Goal: Information Seeking & Learning: Check status

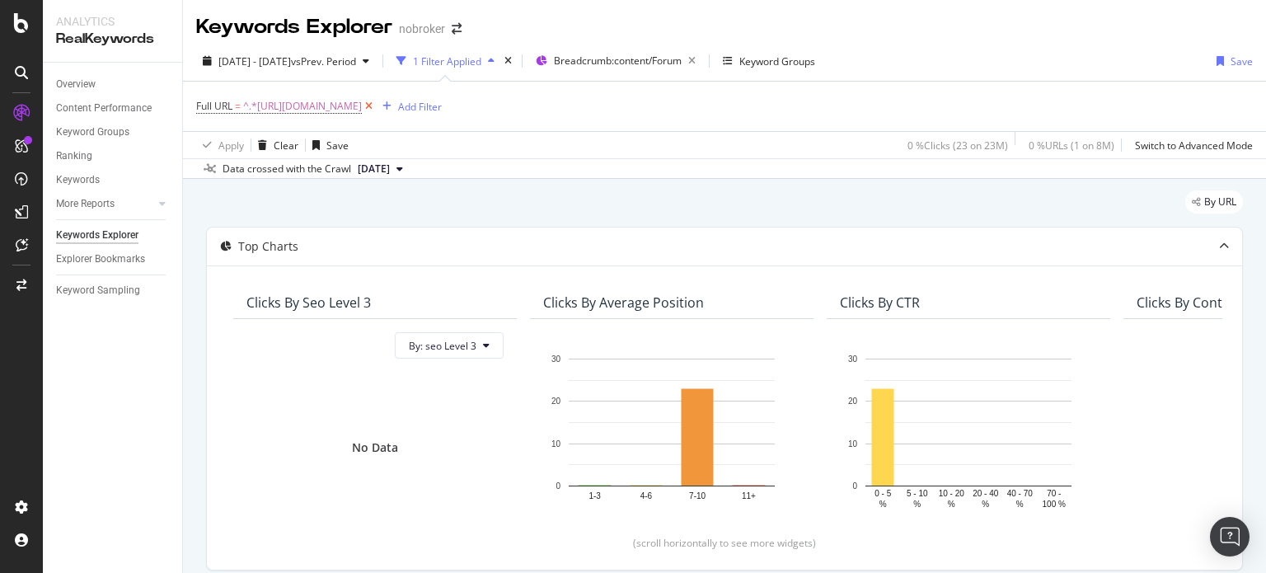
click at [376, 108] on icon at bounding box center [369, 106] width 14 height 16
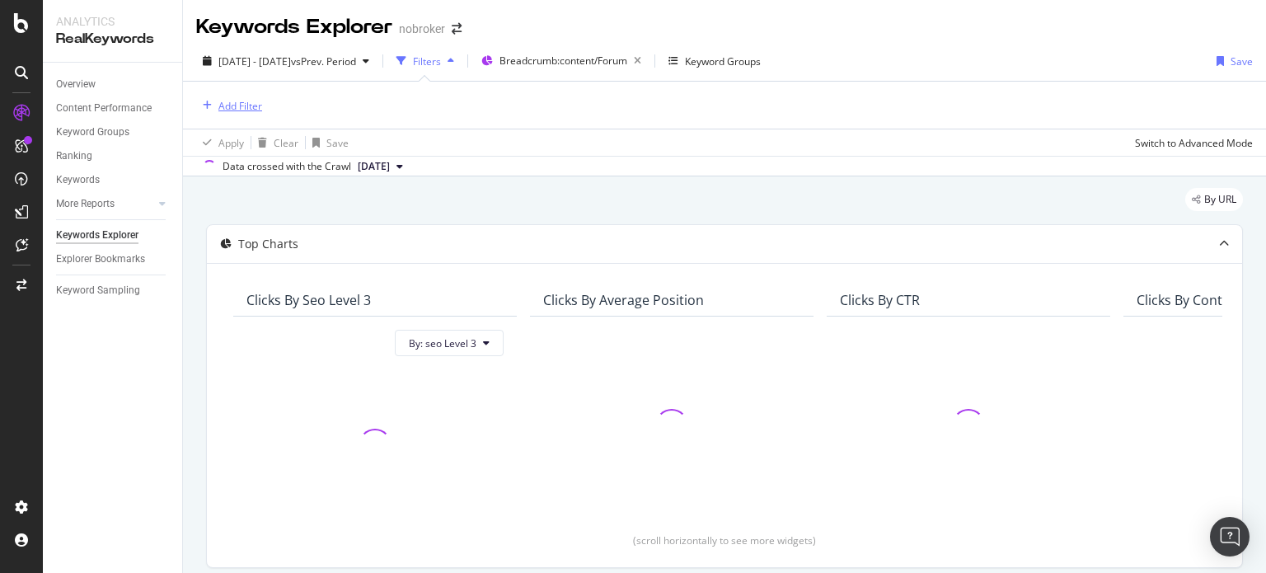
click at [239, 111] on div "Add Filter" at bounding box center [240, 106] width 44 height 14
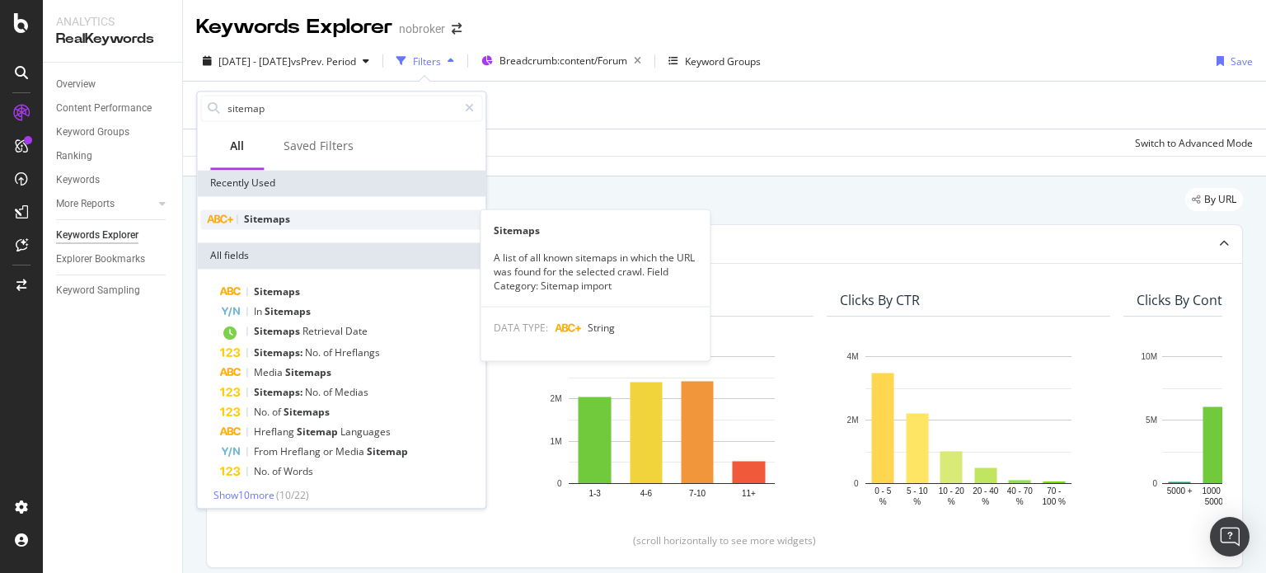
type input "sitemap"
click at [255, 219] on span "Sitemaps" at bounding box center [267, 219] width 46 height 14
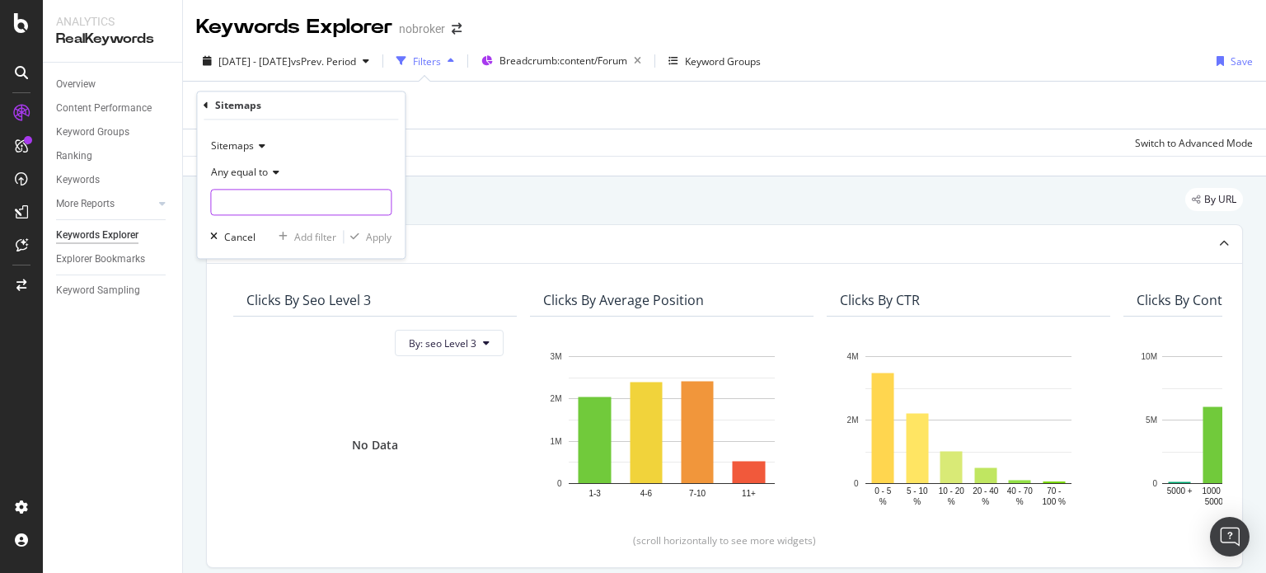
click at [260, 207] on input "text" at bounding box center [301, 203] width 180 height 26
type input "cleaning"
click at [308, 207] on input "cleaning" at bounding box center [289, 203] width 156 height 26
click at [382, 239] on div "Apply" at bounding box center [379, 237] width 26 height 14
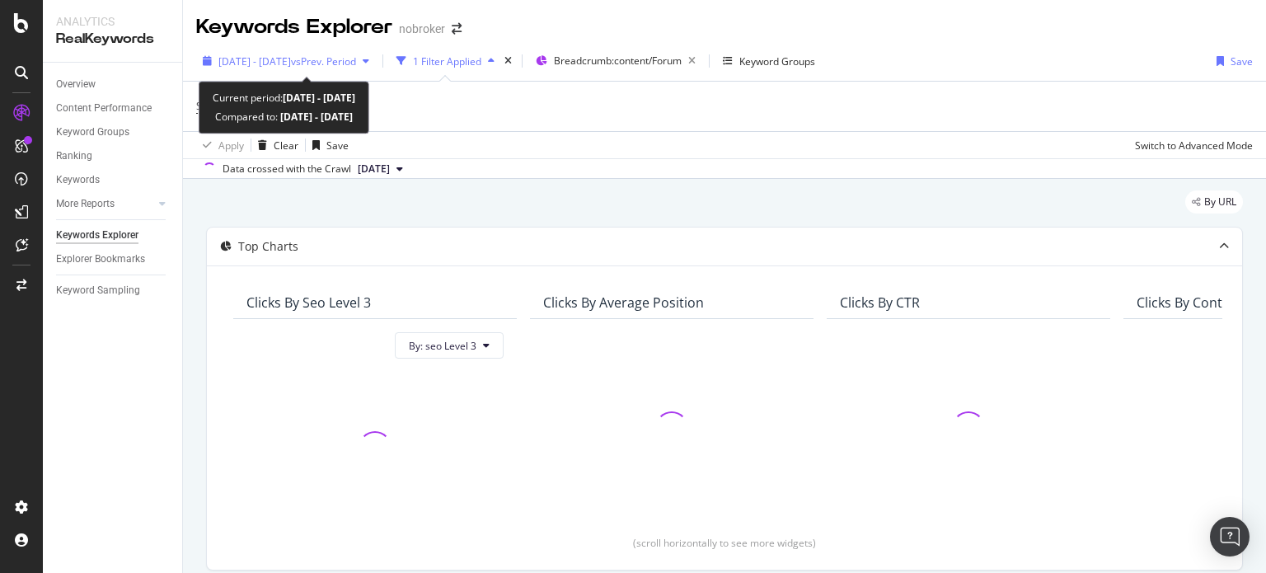
click at [319, 49] on div "[DATE] - [DATE] vs Prev. Period" at bounding box center [286, 61] width 180 height 25
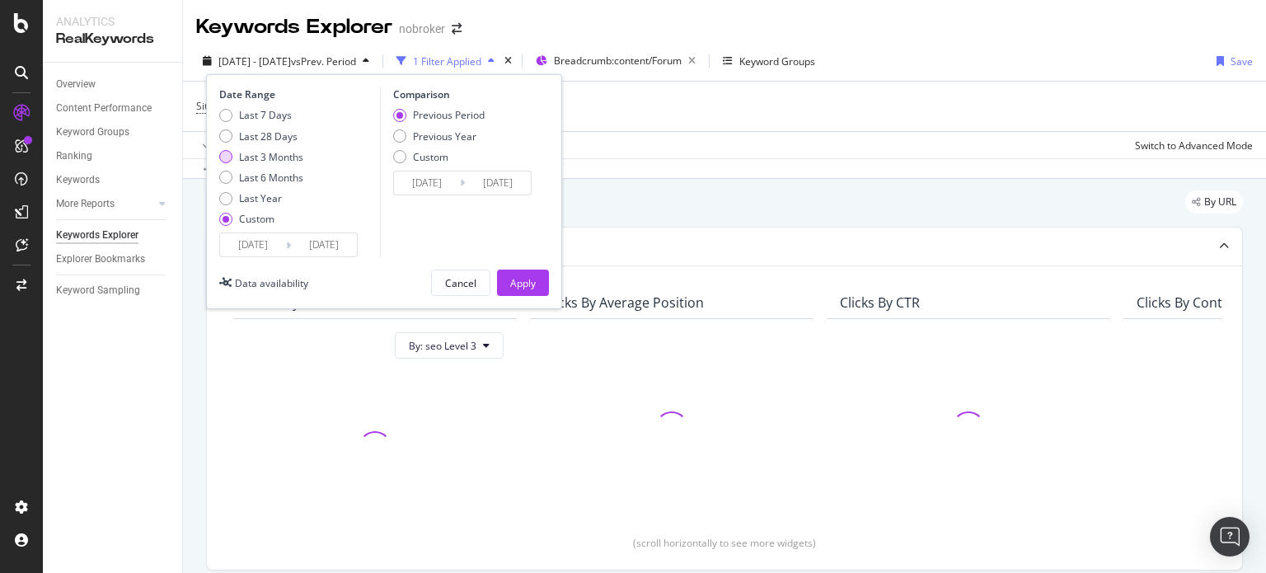
click at [282, 159] on div "Last 3 Months" at bounding box center [271, 157] width 64 height 14
type input "[DATE]"
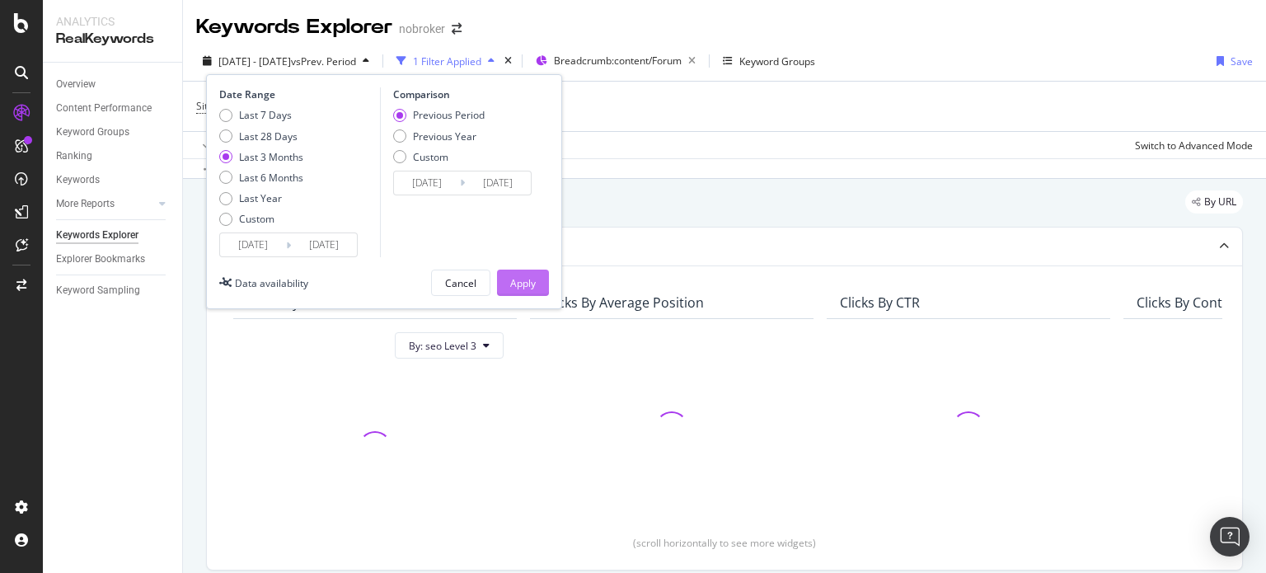
click at [532, 281] on div "Apply" at bounding box center [523, 283] width 26 height 14
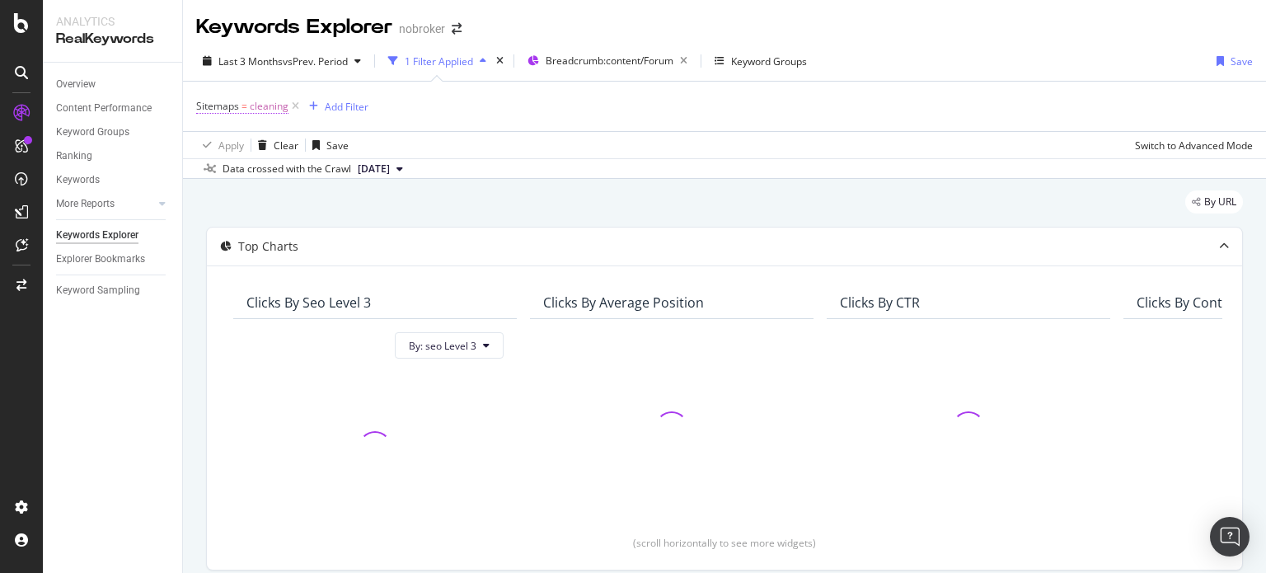
click at [254, 105] on span "cleaning" at bounding box center [269, 106] width 39 height 23
click at [468, 177] on div "Data crossed with the Crawl [DATE]" at bounding box center [724, 168] width 1083 height 20
click at [1264, 87] on div "Keywords Explorer nobroker Last 3 Months vs Prev. Period 1 Filter Applied Bread…" at bounding box center [724, 286] width 1083 height 573
click at [1069, 111] on div "Sitemaps = cleaning Add Filter" at bounding box center [724, 106] width 1056 height 49
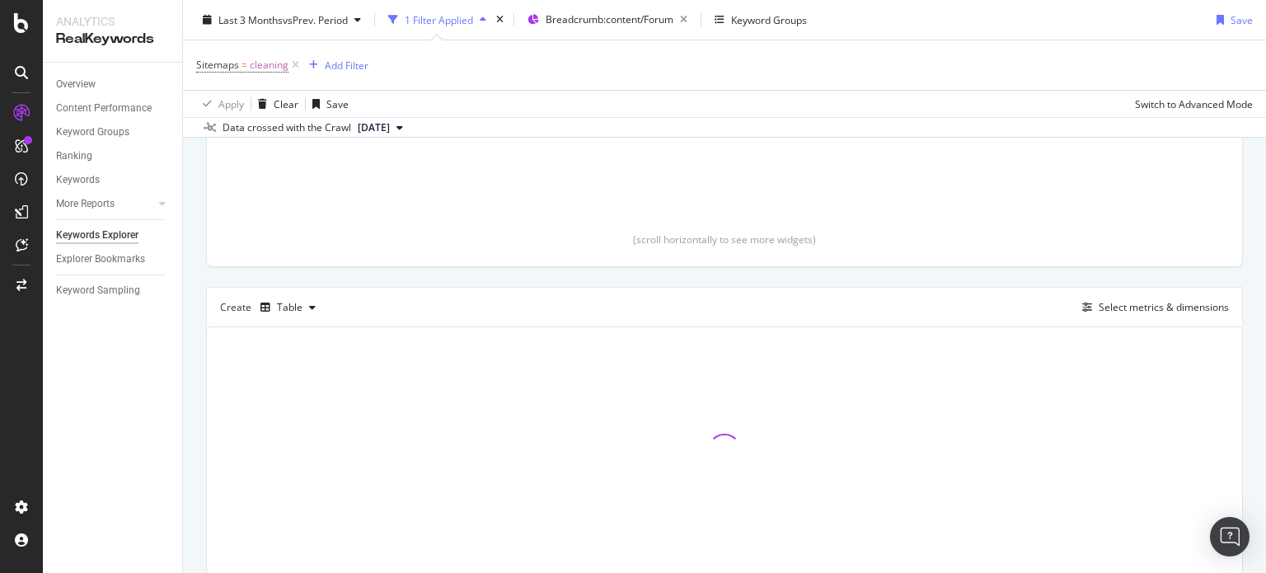
scroll to position [360, 0]
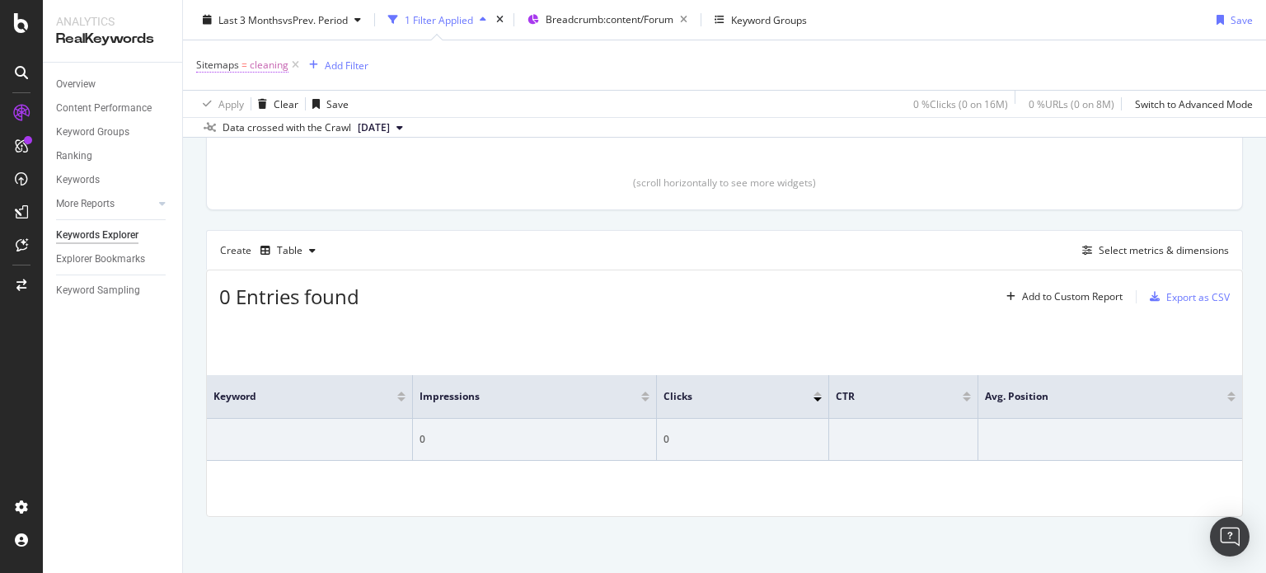
click at [254, 59] on span "cleaning" at bounding box center [269, 65] width 39 height 23
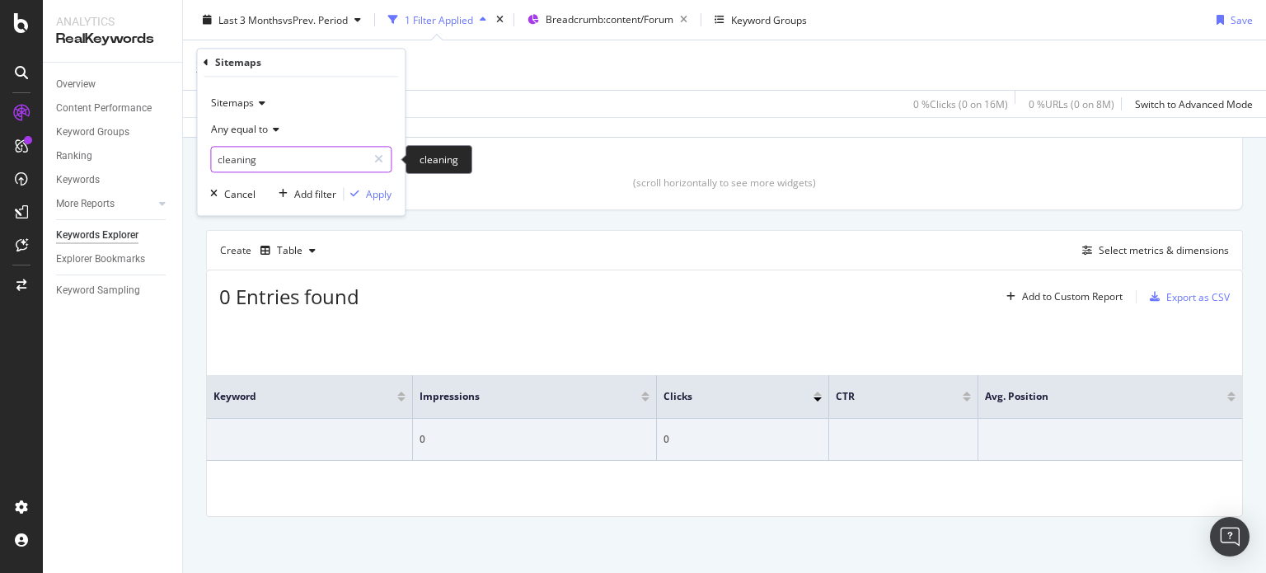
click at [289, 153] on input "cleaning" at bounding box center [289, 160] width 156 height 26
paste input "[URL][DOMAIN_NAME]"
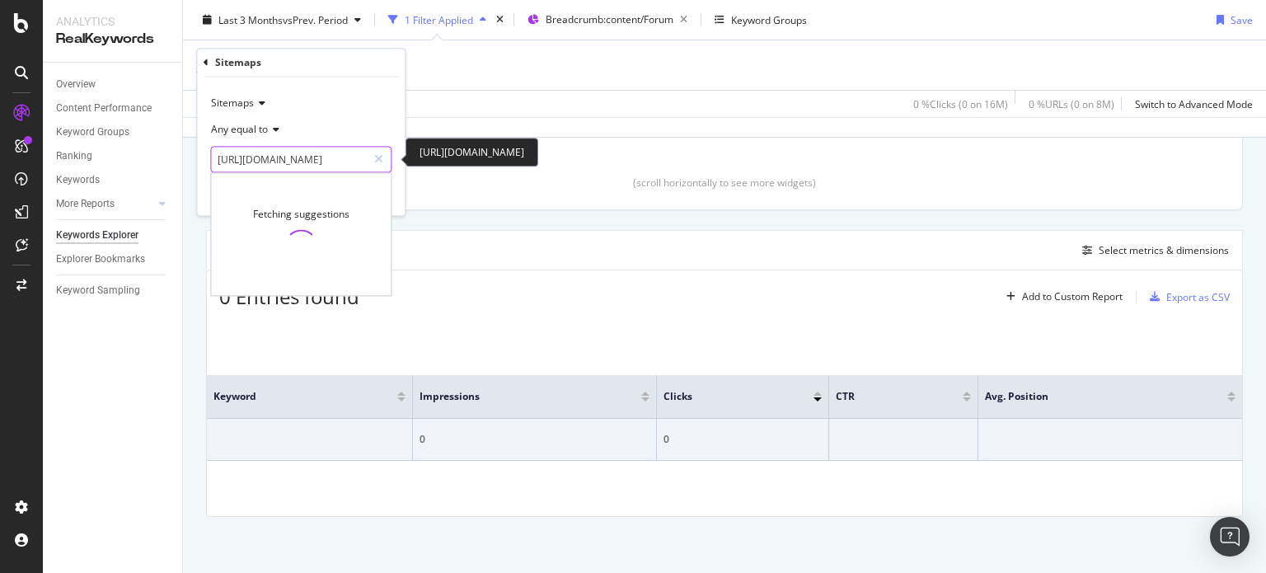
scroll to position [0, 151]
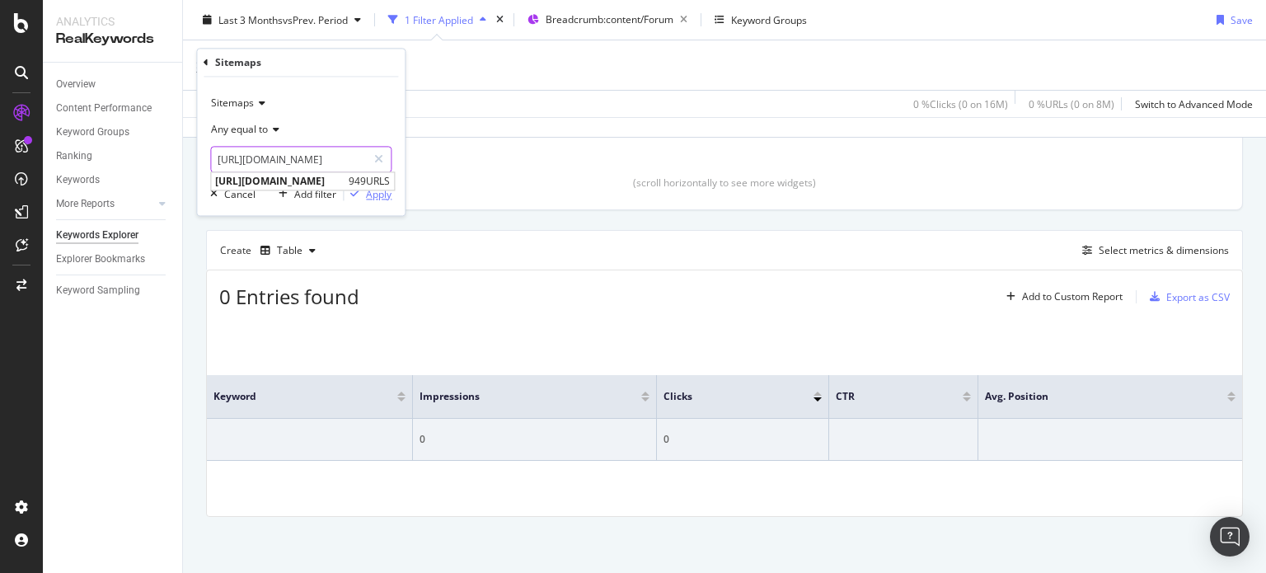
type input "[URL][DOMAIN_NAME]"
click at [390, 198] on div "Apply" at bounding box center [379, 194] width 26 height 14
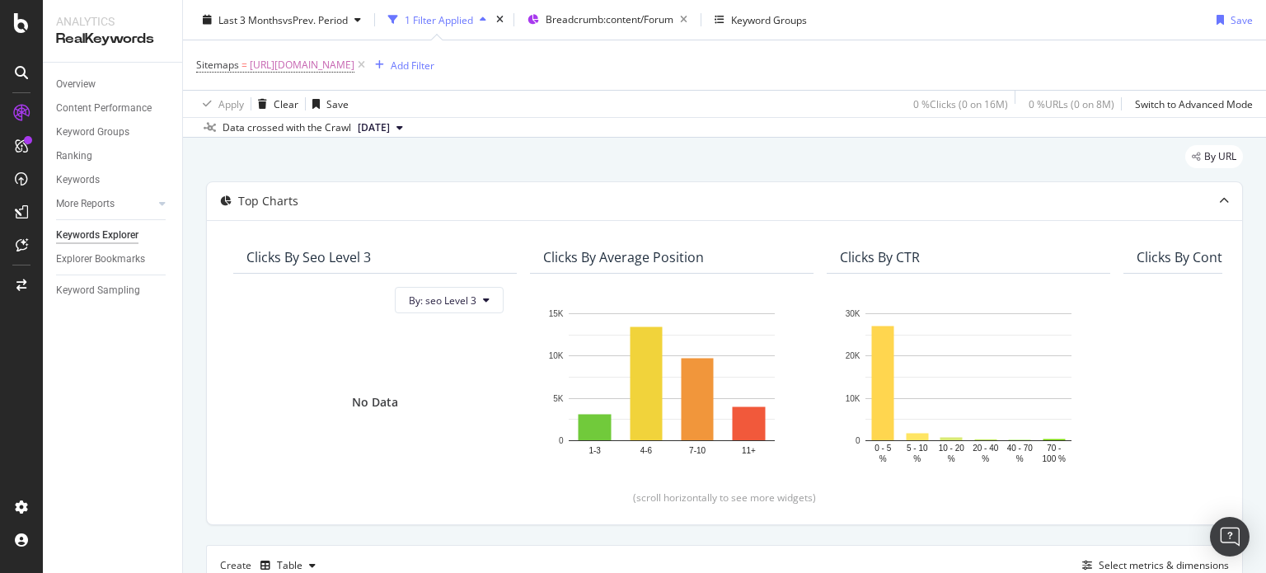
scroll to position [20, 0]
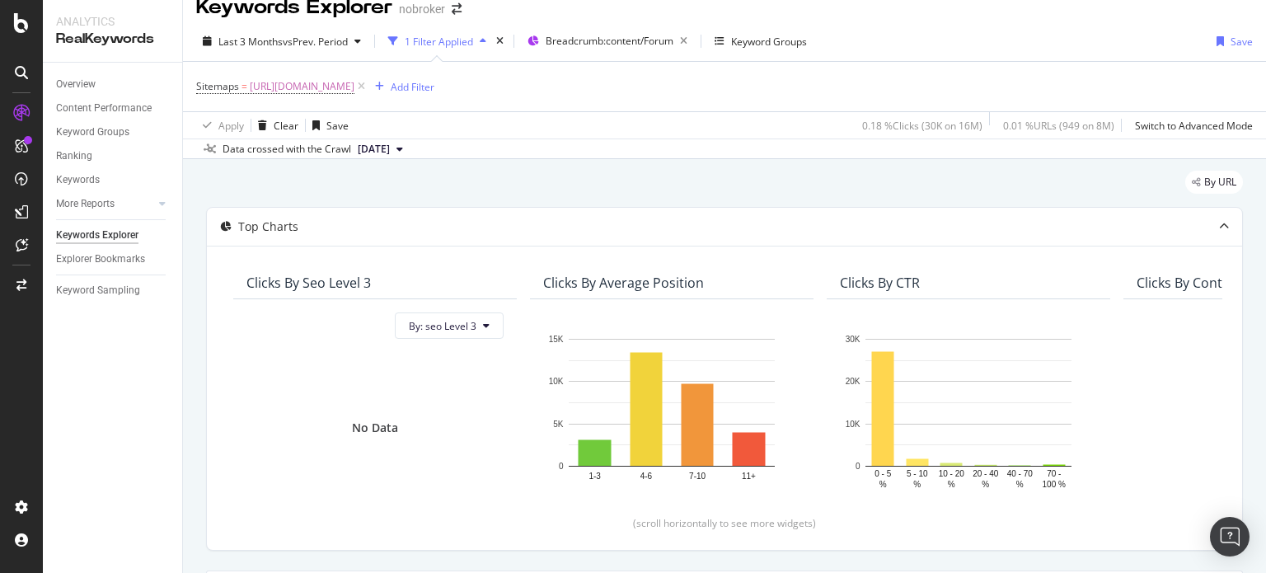
click at [1265, 59] on div "Keywords Explorer nobroker Last 3 Months vs Prev. Period 1 Filter Applied Bread…" at bounding box center [724, 286] width 1083 height 573
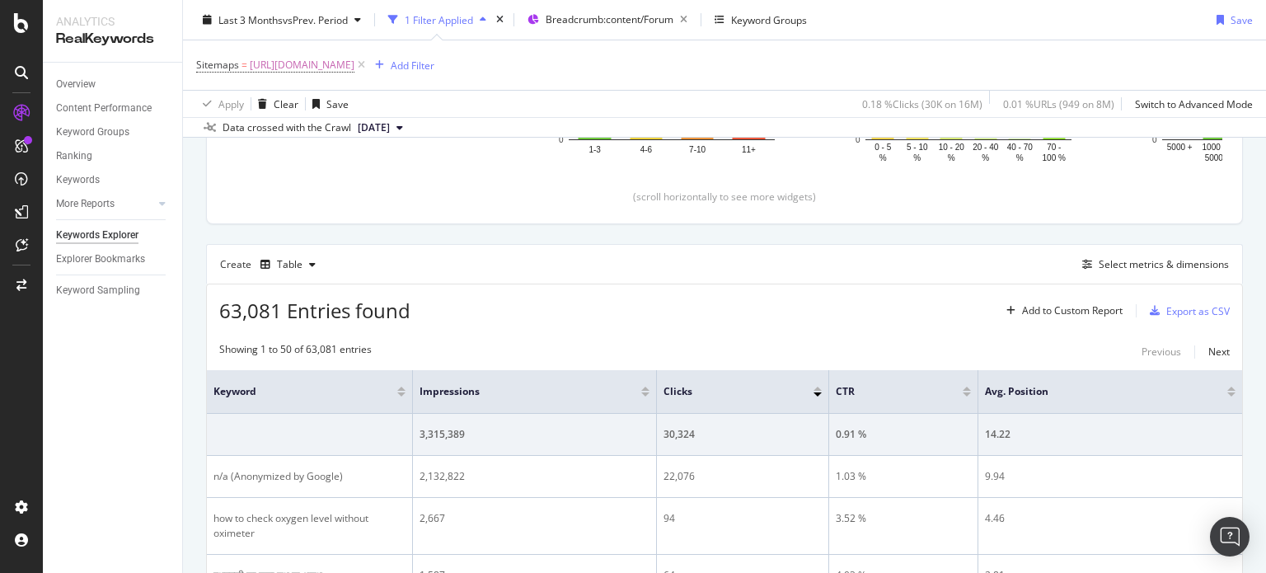
scroll to position [387, 0]
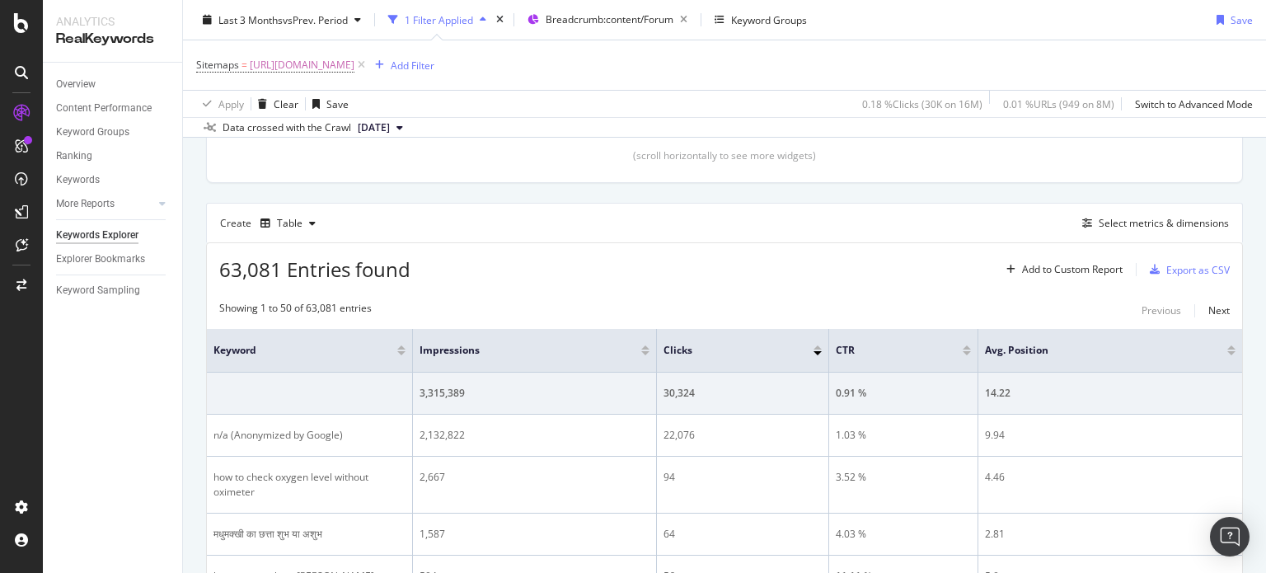
click at [1106, 237] on div "Create Table Select metrics & dimensions" at bounding box center [724, 223] width 1037 height 40
click at [1099, 226] on div "Select metrics & dimensions" at bounding box center [1163, 223] width 130 height 14
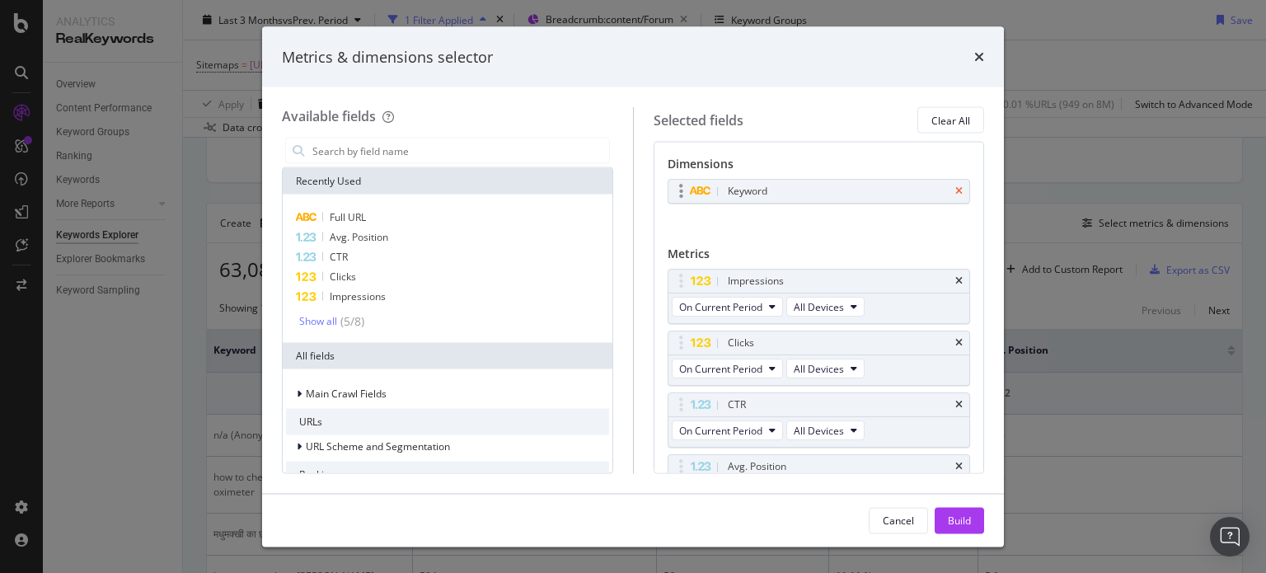
click at [955, 191] on icon "times" at bounding box center [958, 191] width 7 height 10
click at [510, 153] on input "modal" at bounding box center [460, 150] width 298 height 25
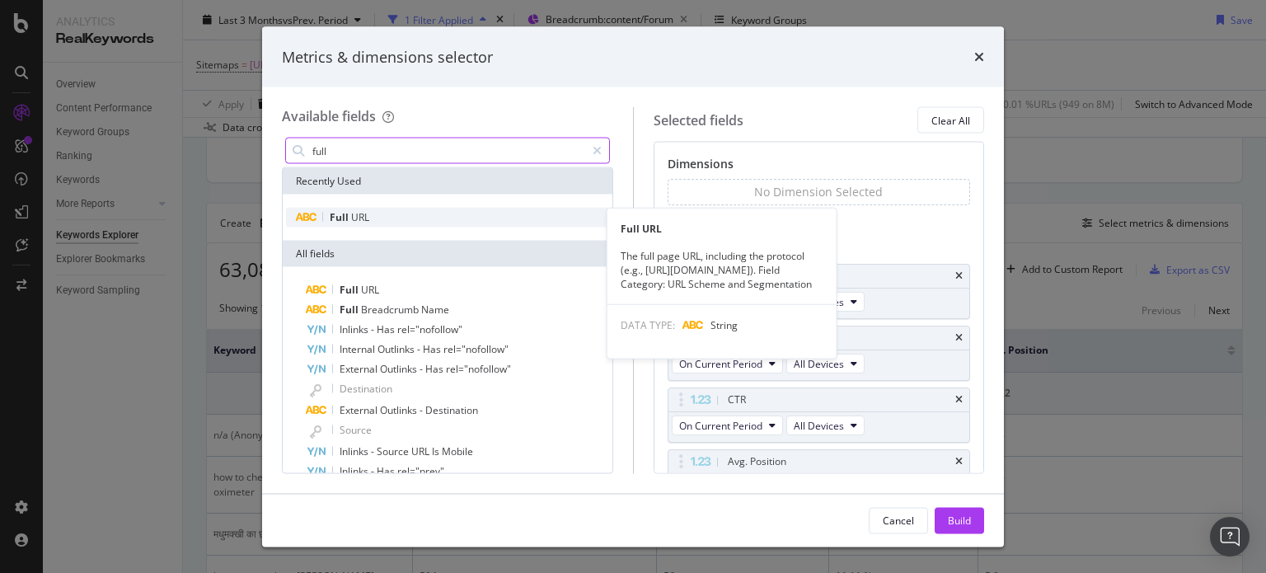
type input "full"
click at [333, 224] on div "Full URL" at bounding box center [447, 218] width 323 height 20
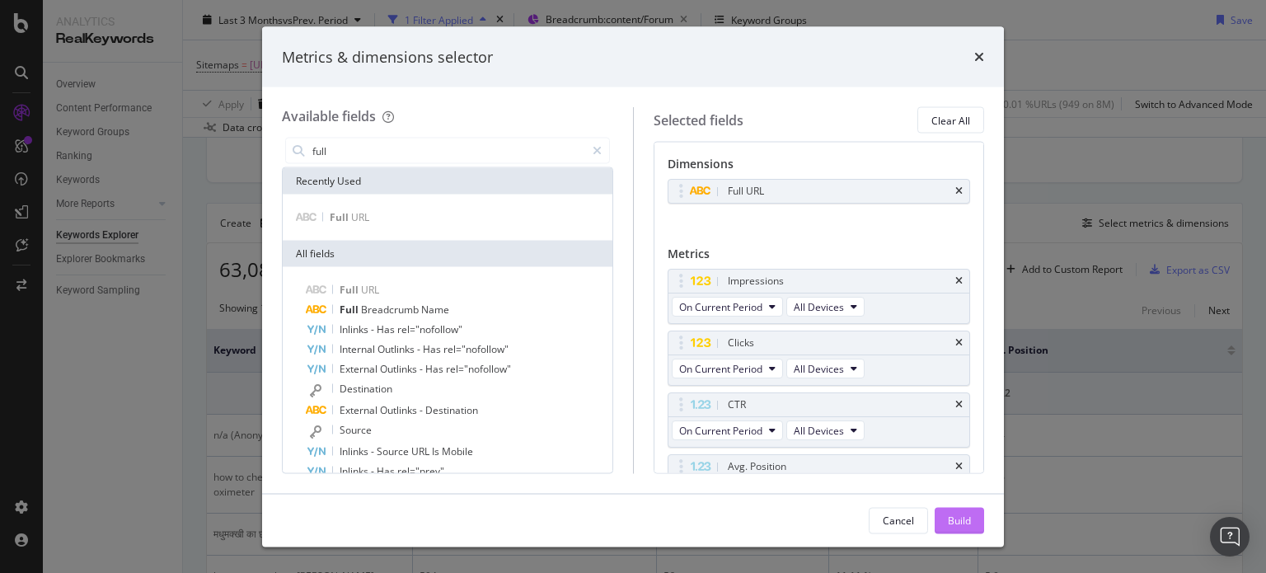
click at [953, 527] on div "Build" at bounding box center [959, 520] width 23 height 14
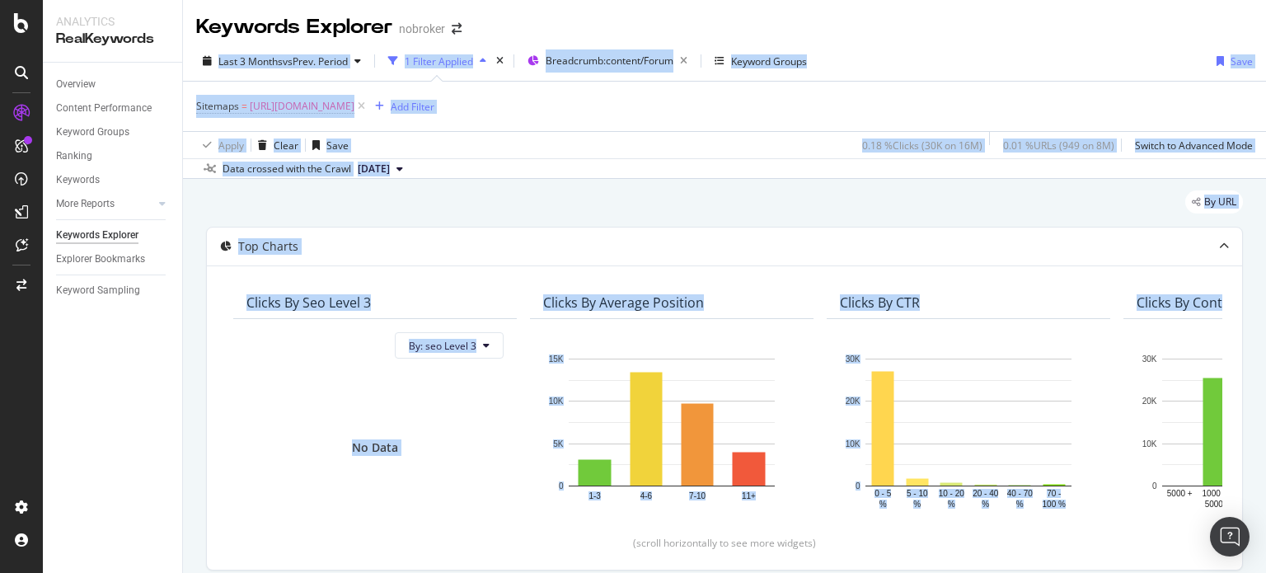
drag, startPoint x: 1265, startPoint y: 124, endPoint x: 1262, endPoint y: 26, distance: 97.3
click at [1262, 26] on div "Keywords Explorer nobroker Last 3 Months vs Prev. Period 1 Filter Applied Bread…" at bounding box center [724, 286] width 1083 height 573
click at [607, 171] on div "Data crossed with the Crawl [DATE]" at bounding box center [724, 168] width 1083 height 20
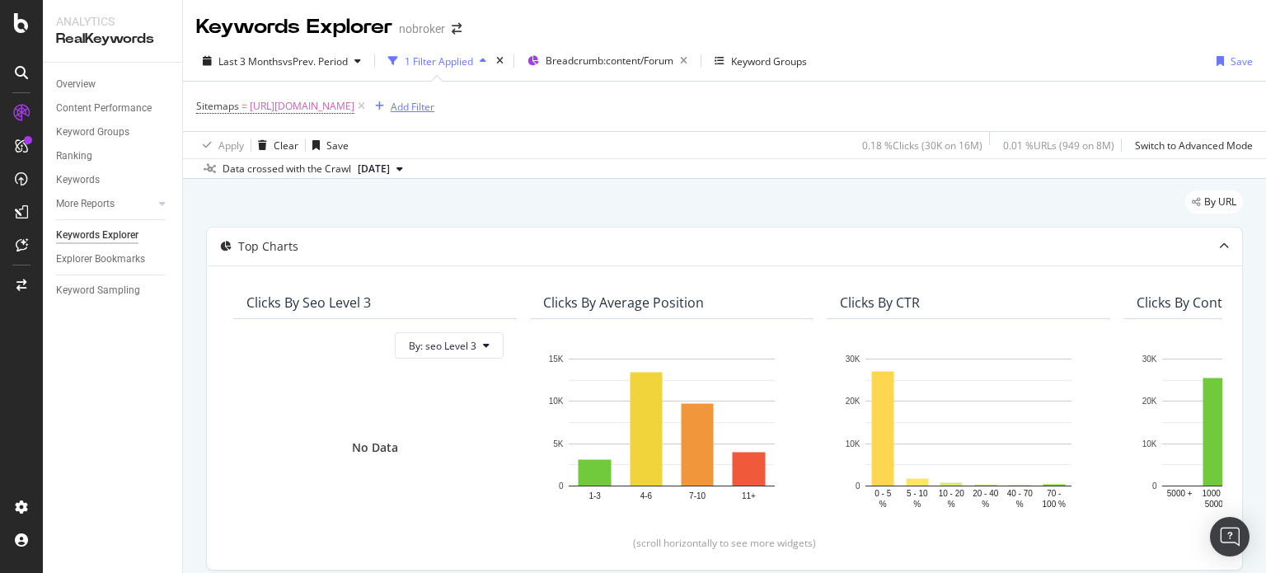
click at [434, 97] on div "Add Filter" at bounding box center [401, 106] width 66 height 18
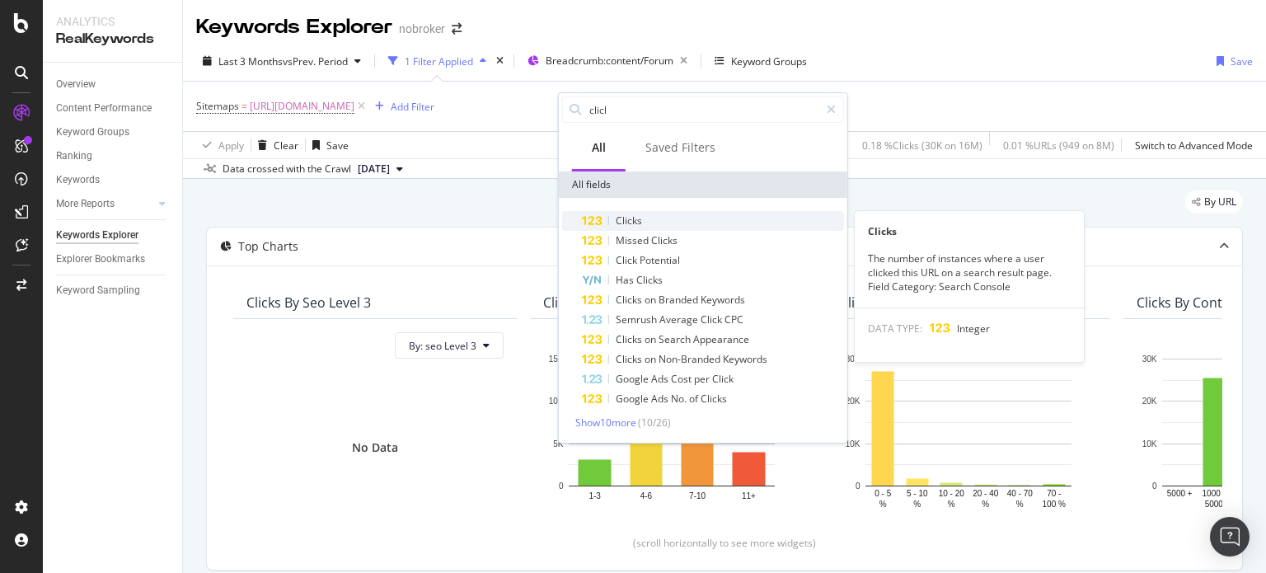
type input "clicl"
click at [642, 227] on div "Clicks" at bounding box center [713, 221] width 262 height 20
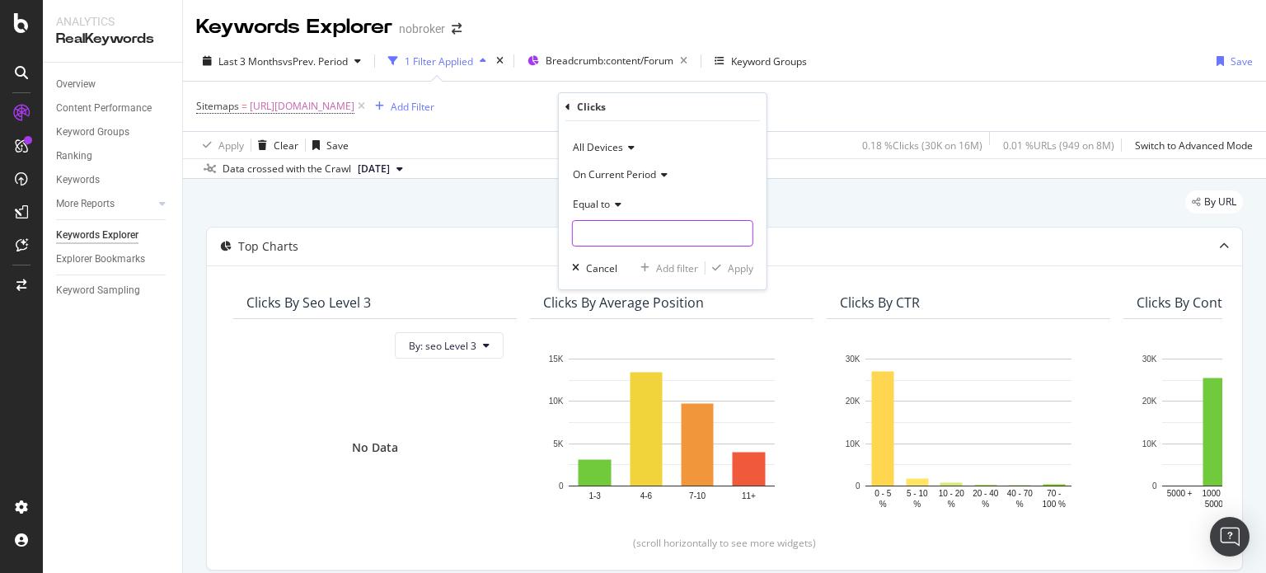
click at [621, 232] on input "number" at bounding box center [662, 233] width 181 height 26
type input "0"
click at [732, 262] on div "Apply" at bounding box center [741, 268] width 26 height 14
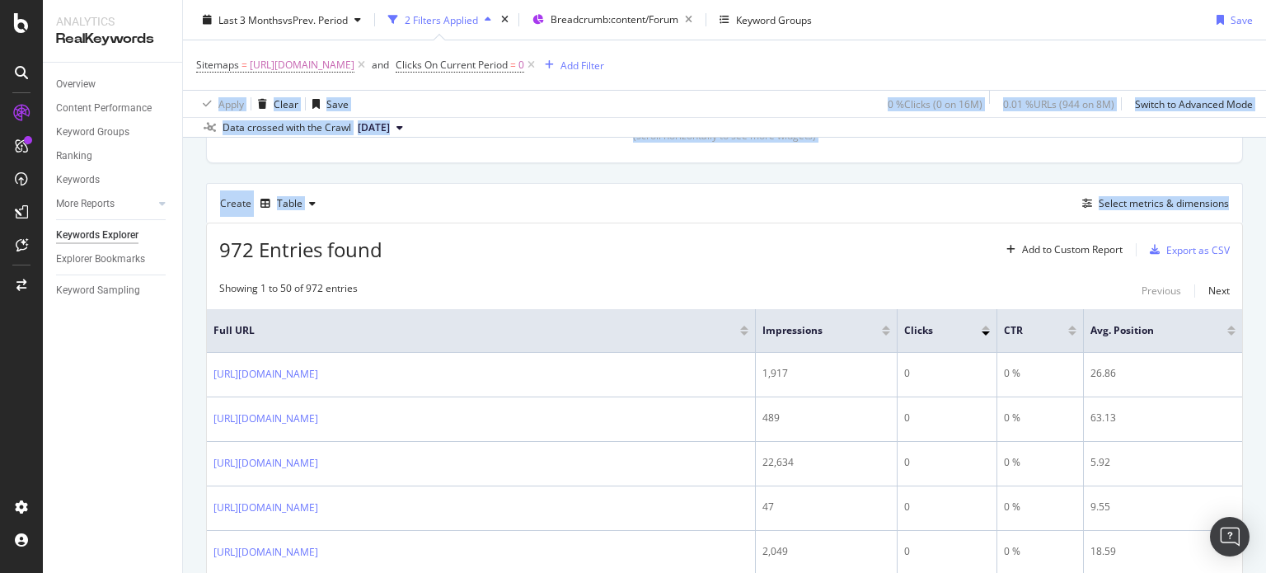
scroll to position [448, 0]
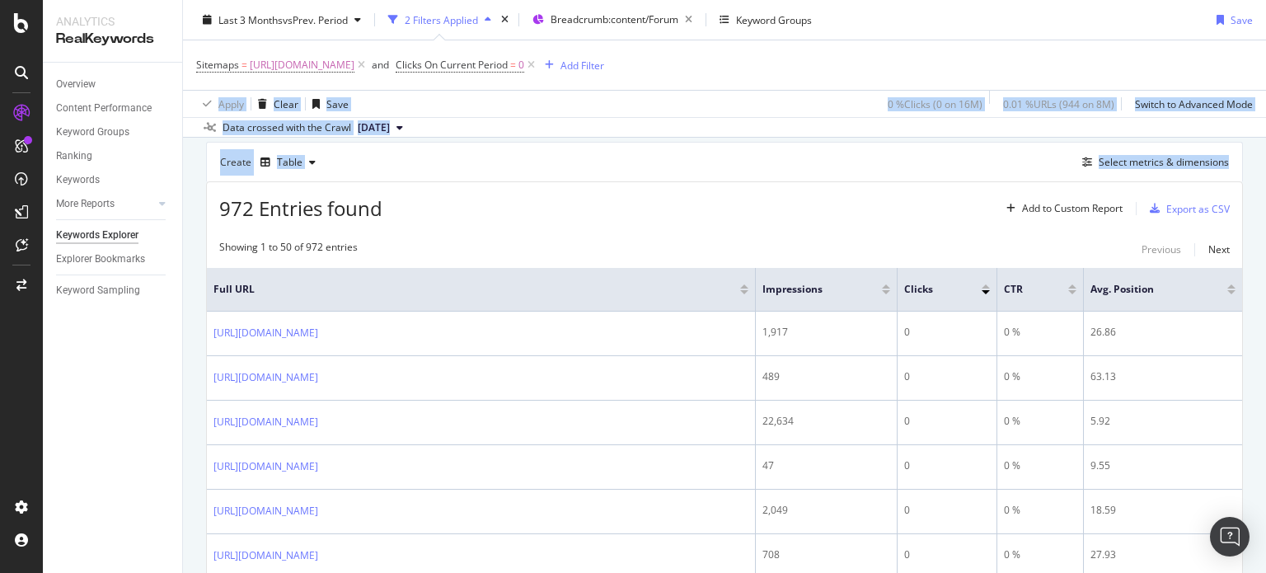
drag, startPoint x: 1265, startPoint y: 82, endPoint x: 1265, endPoint y: 162, distance: 79.9
click at [1265, 162] on div "Keywords Explorer nobroker Last 3 Months vs Prev. Period 2 Filters Applied Brea…" at bounding box center [724, 286] width 1083 height 573
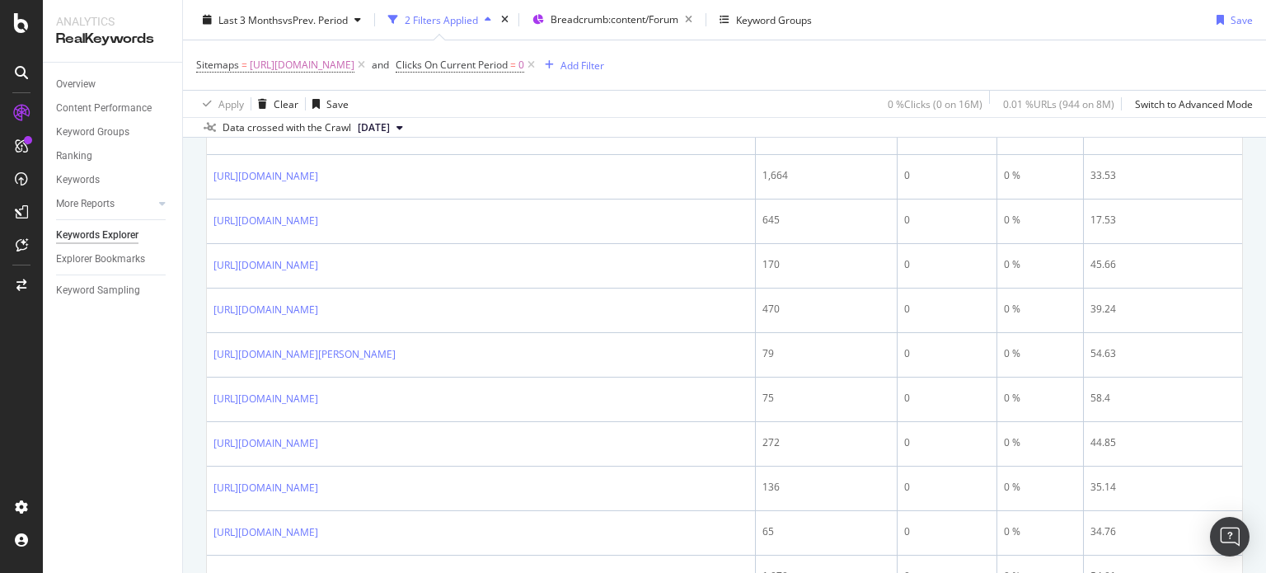
scroll to position [2496, 0]
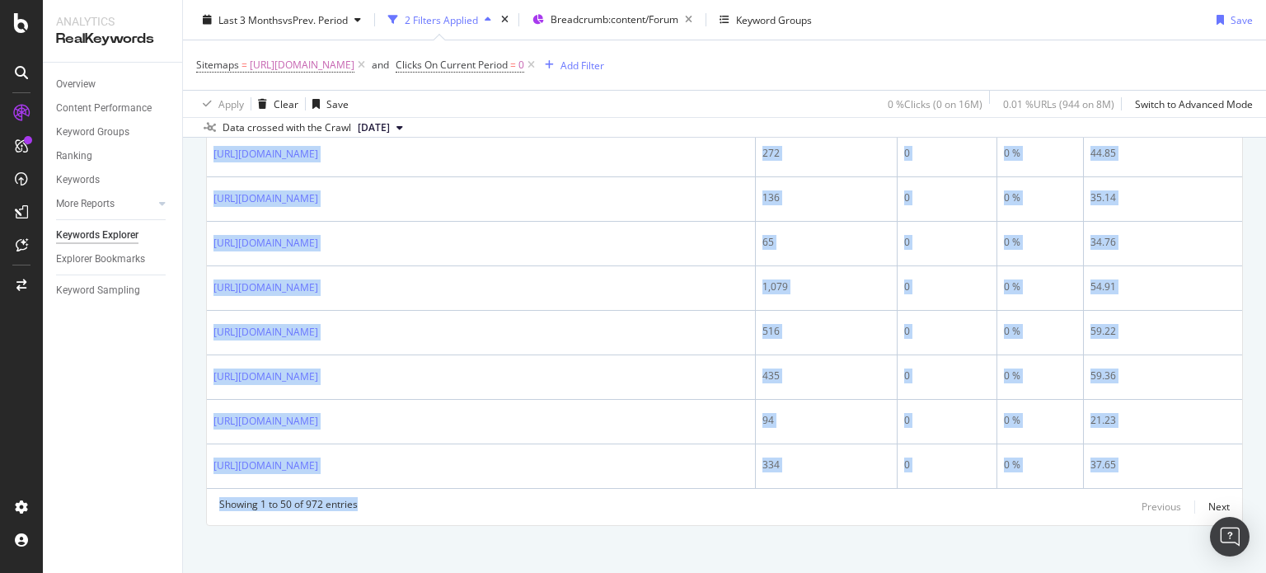
drag, startPoint x: 210, startPoint y: 316, endPoint x: 636, endPoint y: 611, distance: 518.7
click at [636, 572] on html "Analytics RealKeywords Overview Content Performance Keyword Groups Ranking Keyw…" at bounding box center [633, 286] width 1266 height 573
copy div "[URL][DOMAIN_NAME] 1,917 0 0 % 26.86 [URL][DOMAIN_NAME] 489 0 0 % 63.13 [URL][D…"
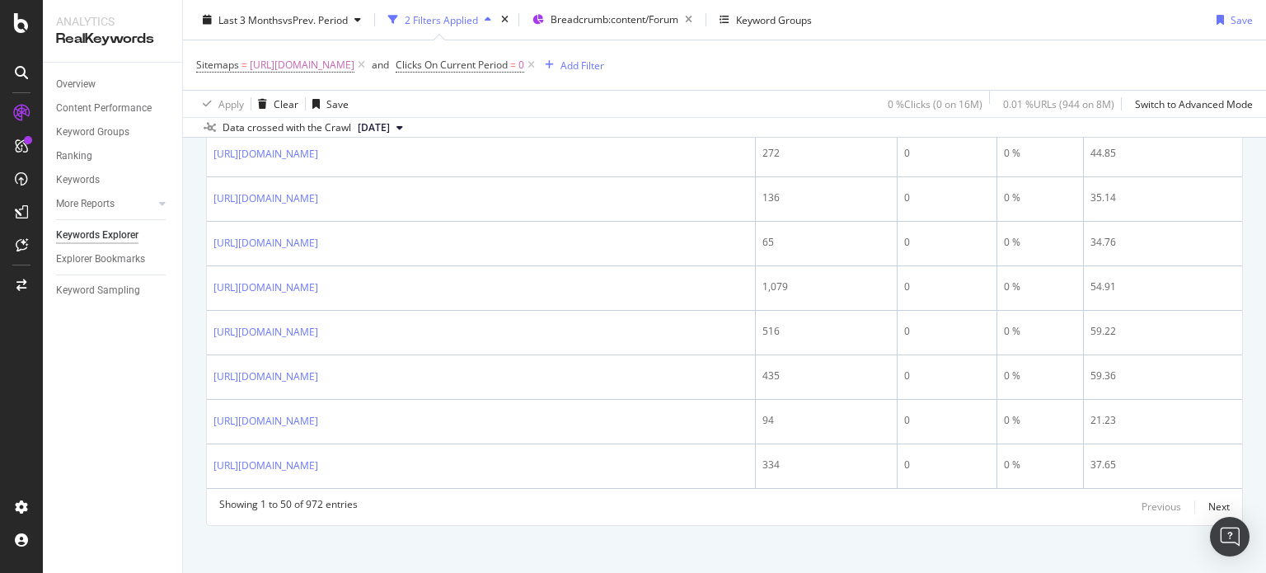
click at [856, 68] on div "Sitemaps = [URL][DOMAIN_NAME] and Clicks On Current Period = 0 Add Filter" at bounding box center [724, 64] width 1056 height 49
click at [354, 65] on span "[URL][DOMAIN_NAME]" at bounding box center [302, 65] width 105 height 23
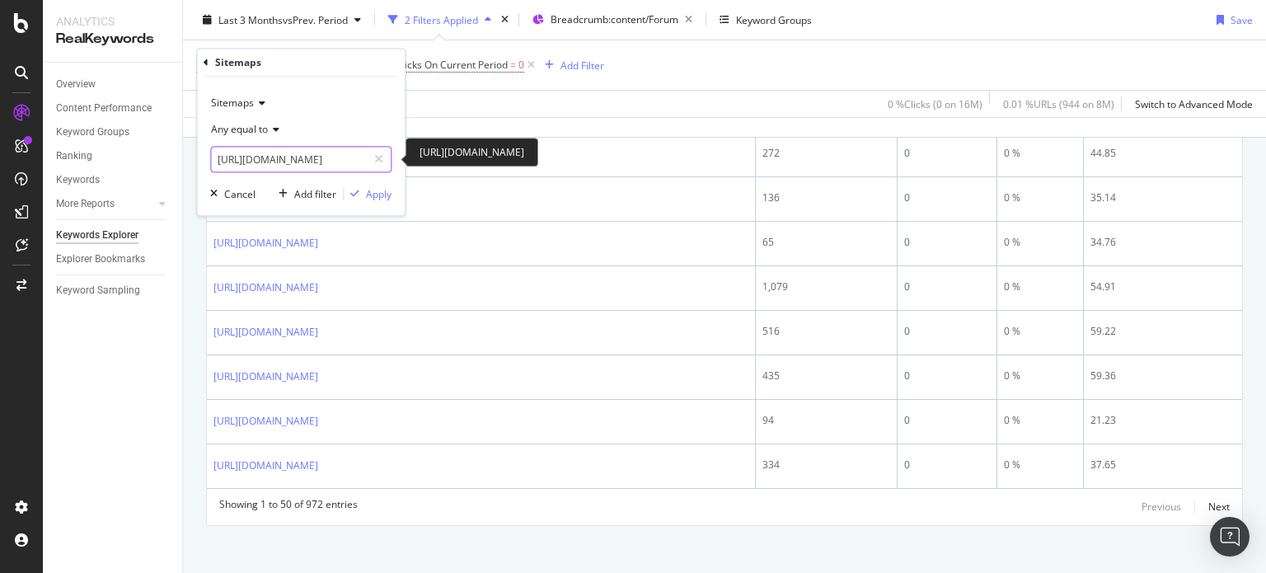
click at [343, 148] on input "[URL][DOMAIN_NAME]" at bounding box center [289, 160] width 156 height 26
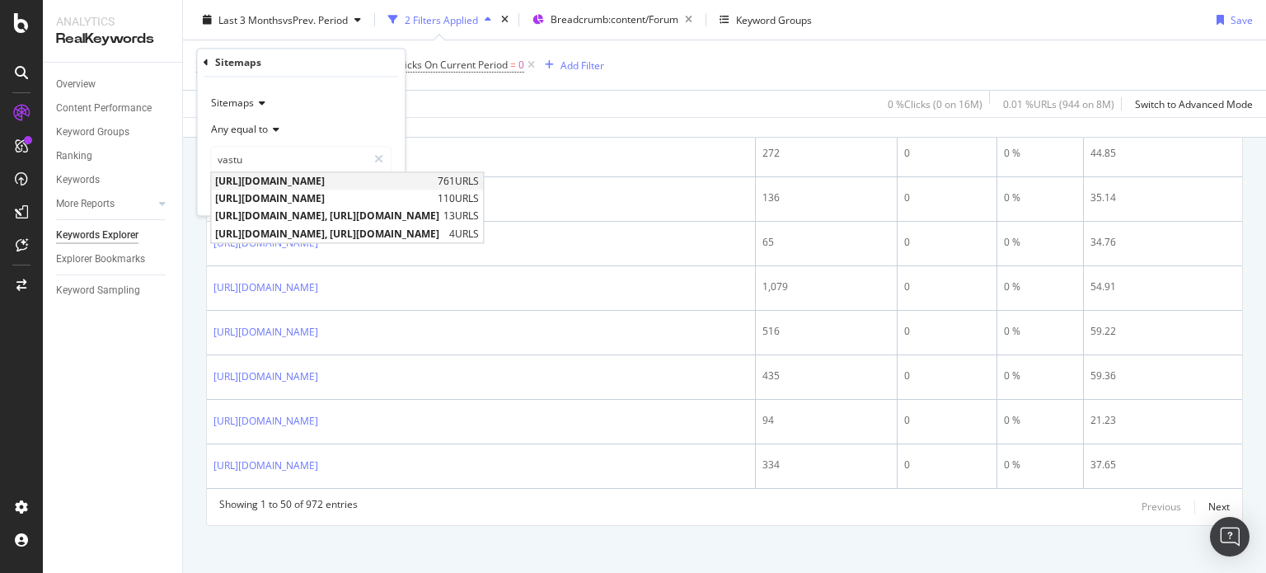
click at [353, 179] on span "[URL][DOMAIN_NAME]" at bounding box center [324, 182] width 218 height 14
type input "[URL][DOMAIN_NAME]"
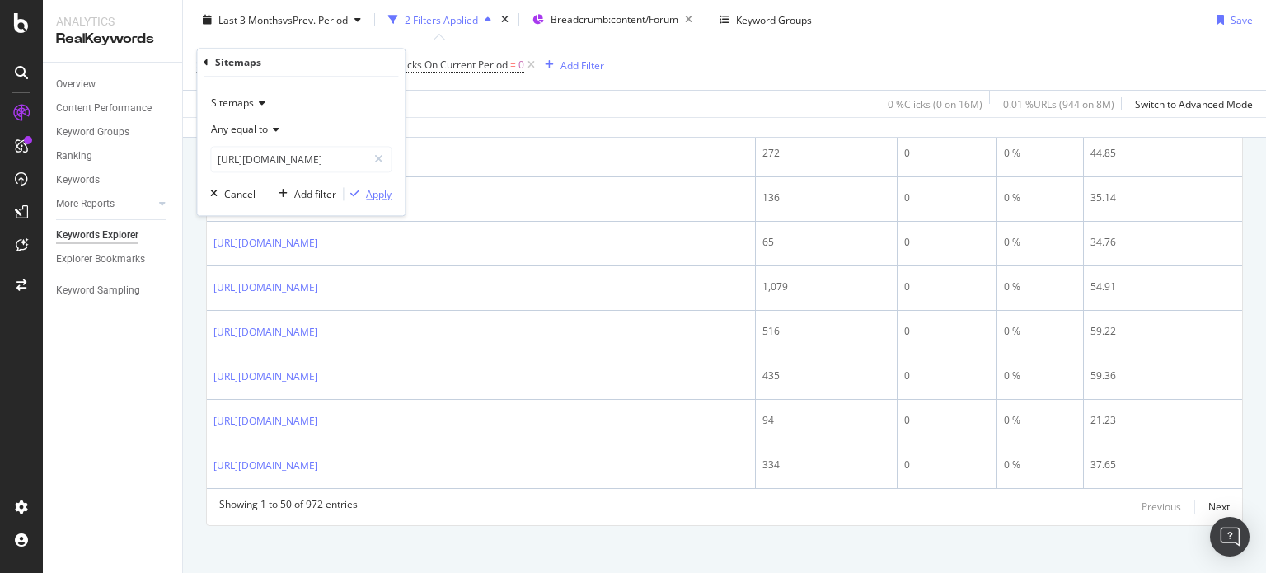
click at [372, 197] on div "Apply" at bounding box center [379, 194] width 26 height 14
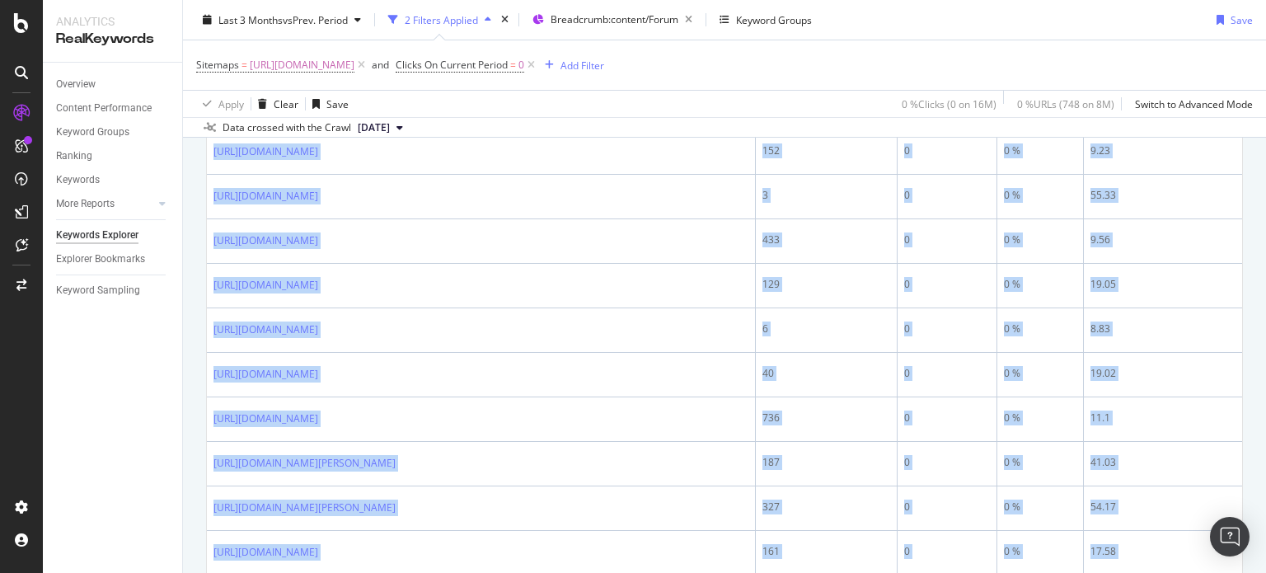
scroll to position [2527, 0]
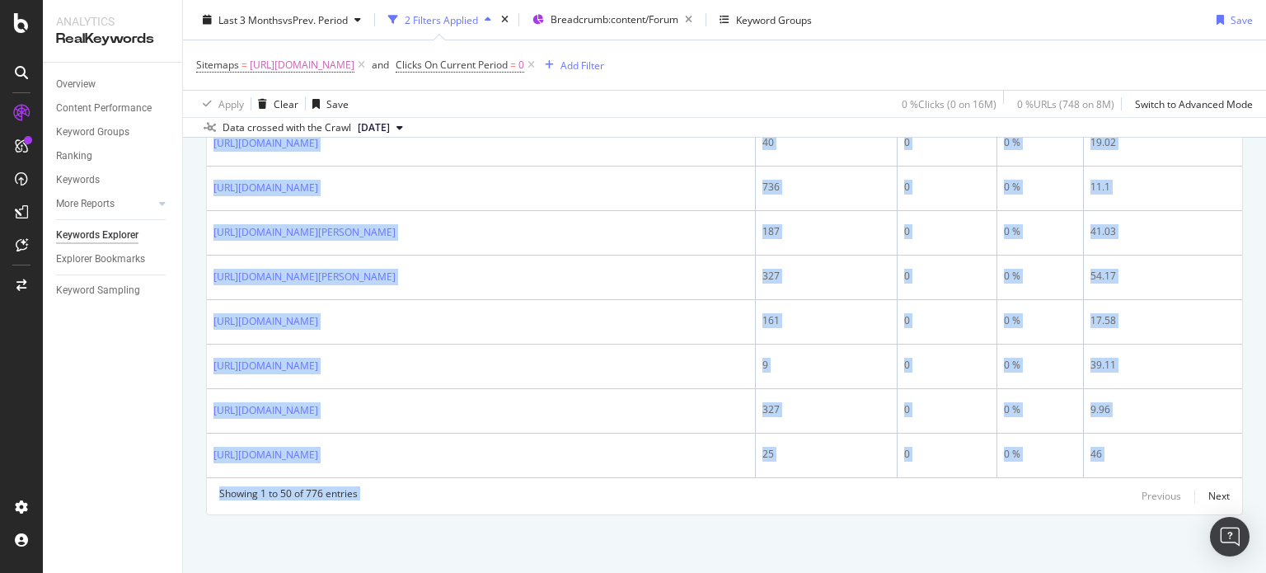
drag, startPoint x: 208, startPoint y: 304, endPoint x: 1075, endPoint y: 611, distance: 919.0
click at [1075, 572] on html "Analytics RealKeywords Overview Content Performance Keyword Groups Ranking Keyw…" at bounding box center [633, 286] width 1266 height 573
copy div "[URL][DOMAIN_NAME] 1,848 0 0 % 8.36 [URL][DOMAIN_NAME] 2,160 0 0 % 15.62 [URL][…"
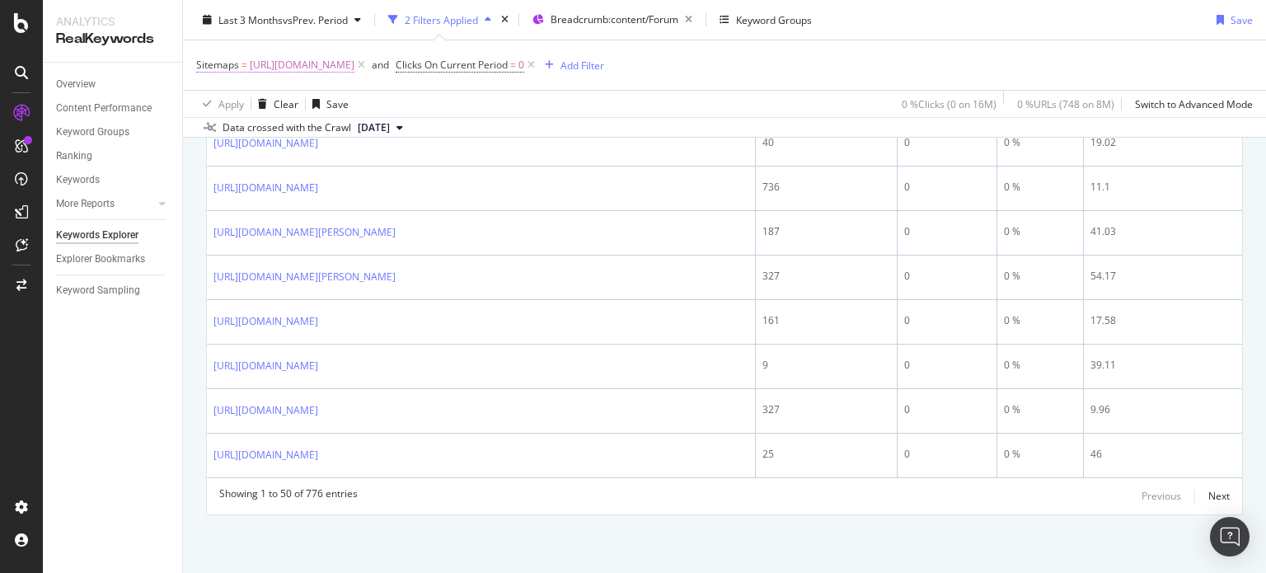
click at [354, 63] on span "[URL][DOMAIN_NAME]" at bounding box center [302, 65] width 105 height 23
